Goal: Information Seeking & Learning: Learn about a topic

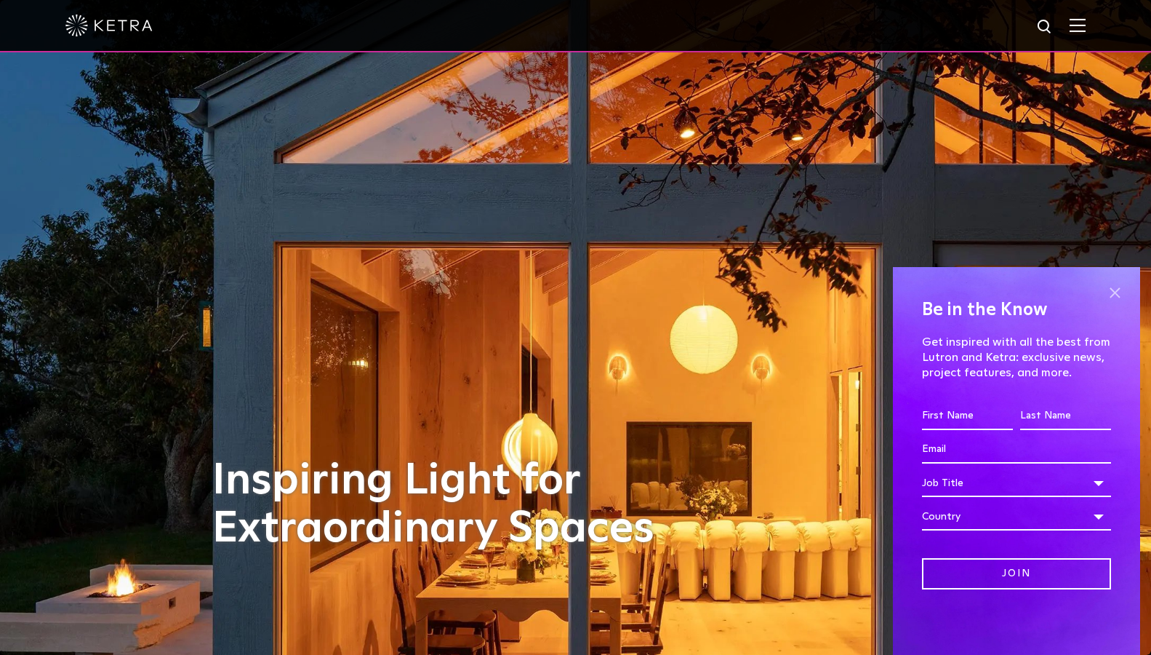
click at [1111, 289] on span at bounding box center [1115, 292] width 22 height 22
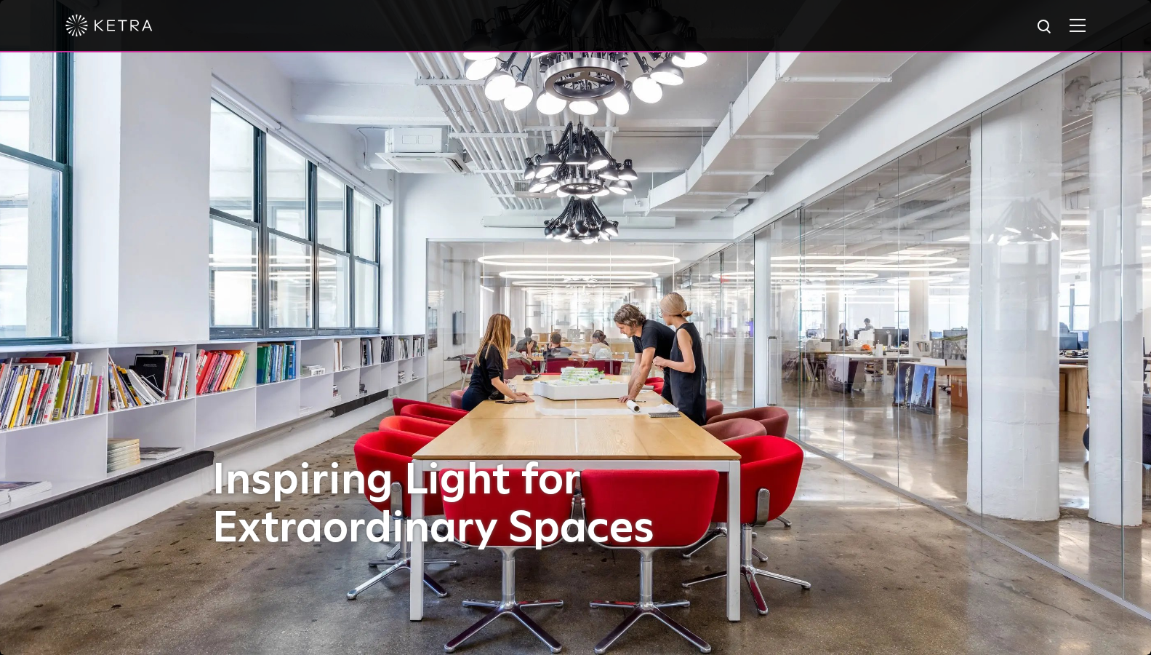
click at [1086, 25] on img at bounding box center [1078, 25] width 16 height 14
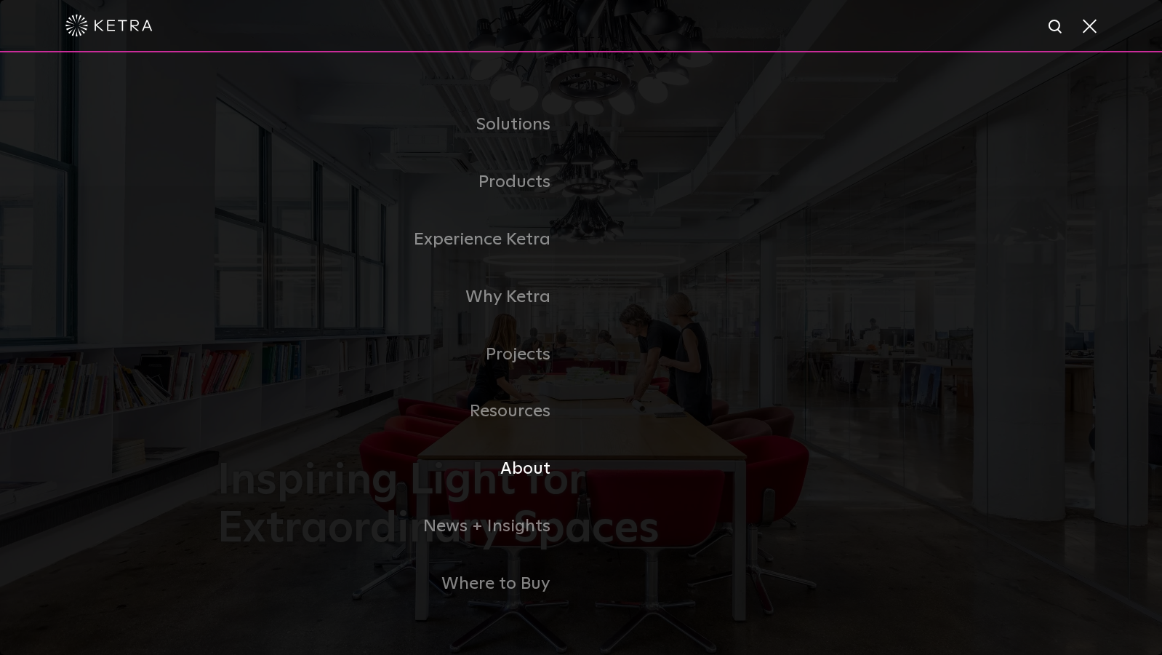
click at [539, 471] on link "About" at bounding box center [399, 468] width 364 height 57
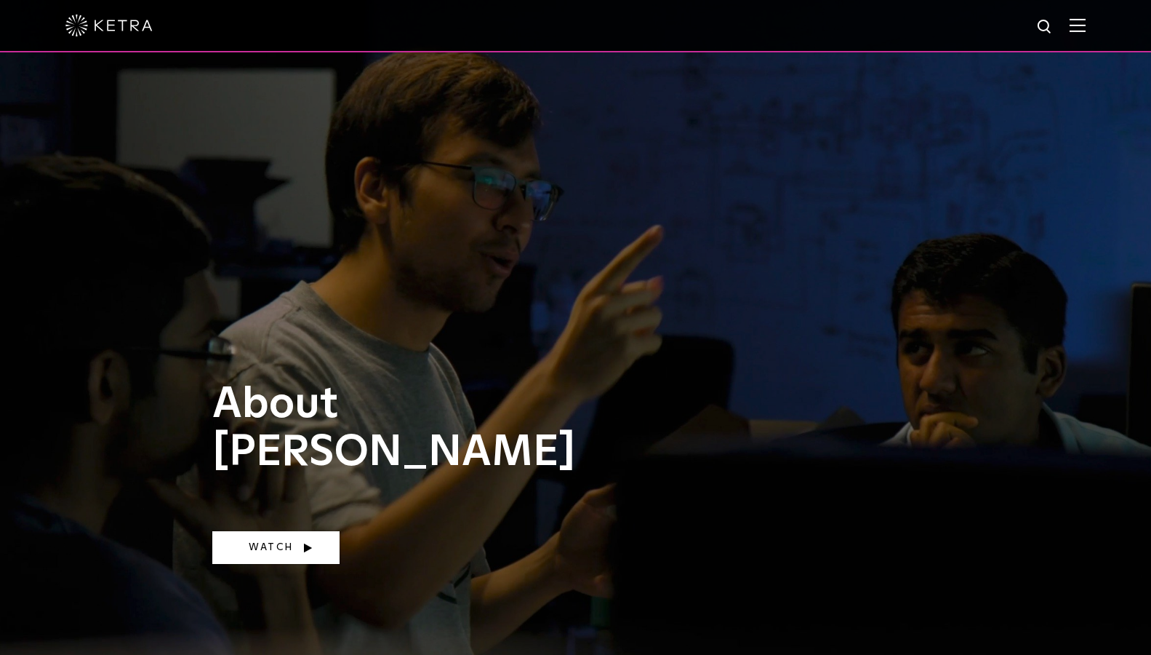
click at [277, 554] on link "Watch" at bounding box center [275, 547] width 127 height 33
